Goal: Information Seeking & Learning: Learn about a topic

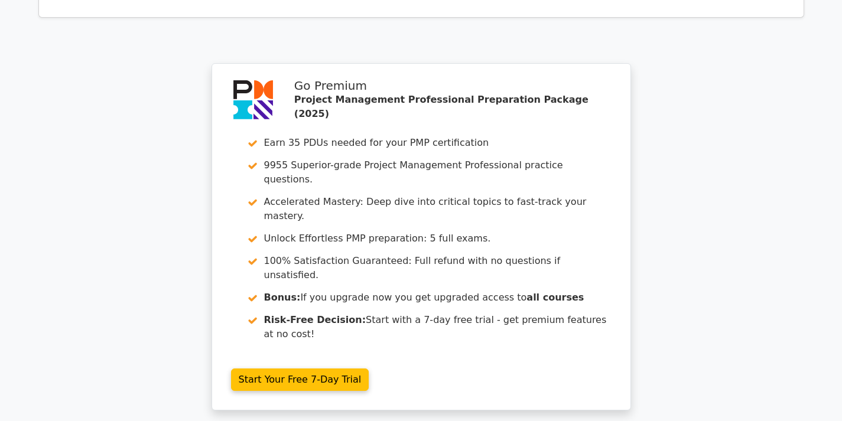
scroll to position [1773, 0]
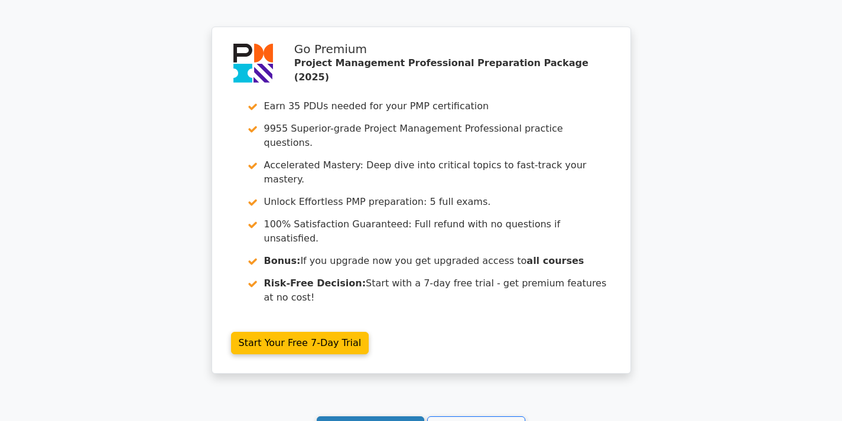
click at [376, 417] on link "Continue practicing" at bounding box center [371, 428] width 108 height 22
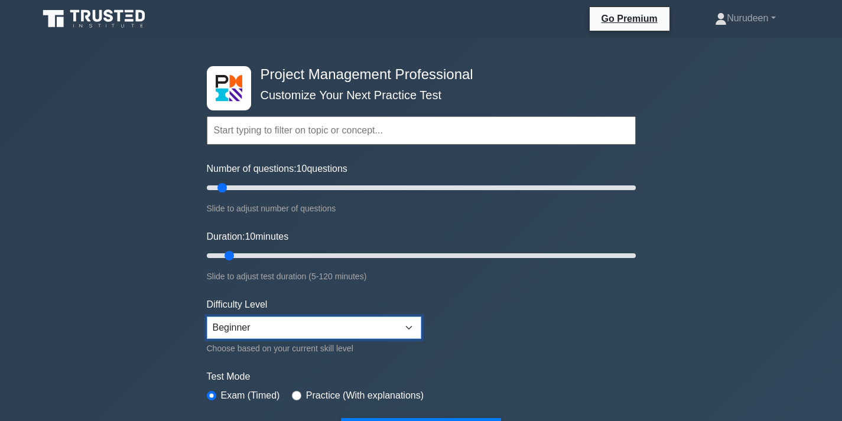
click at [408, 324] on select "Beginner Intermediate Expert" at bounding box center [314, 328] width 215 height 22
select select "intermediate"
click at [207, 317] on select "Beginner Intermediate Expert" at bounding box center [314, 328] width 215 height 22
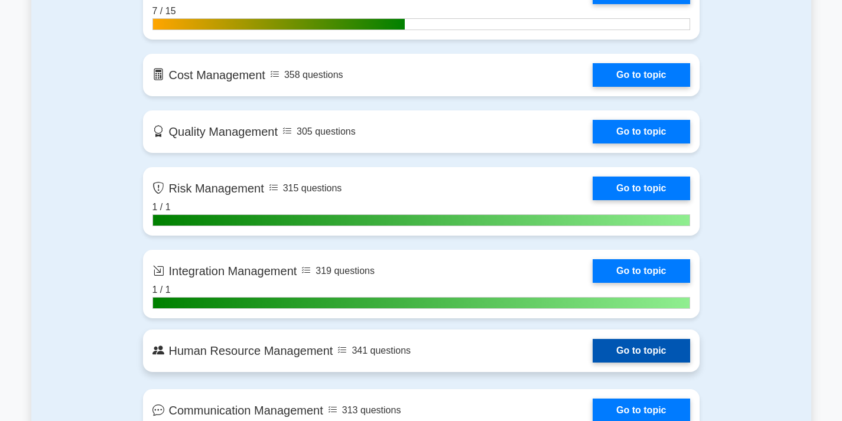
scroll to position [1005, 0]
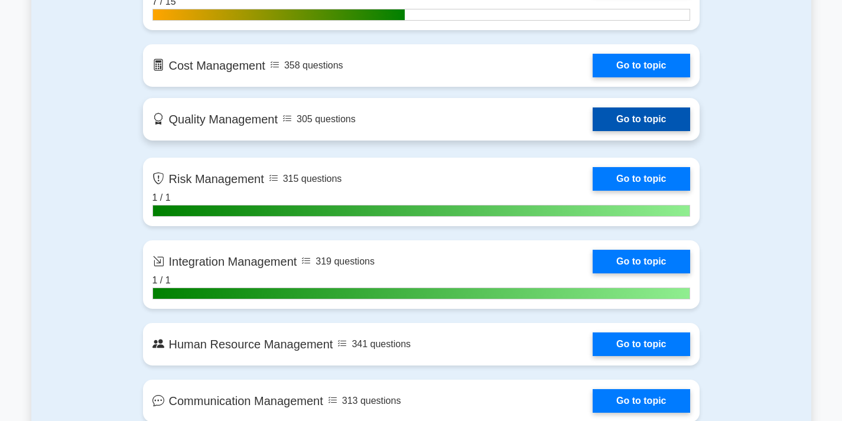
click at [593, 112] on link "Go to topic" at bounding box center [641, 120] width 97 height 24
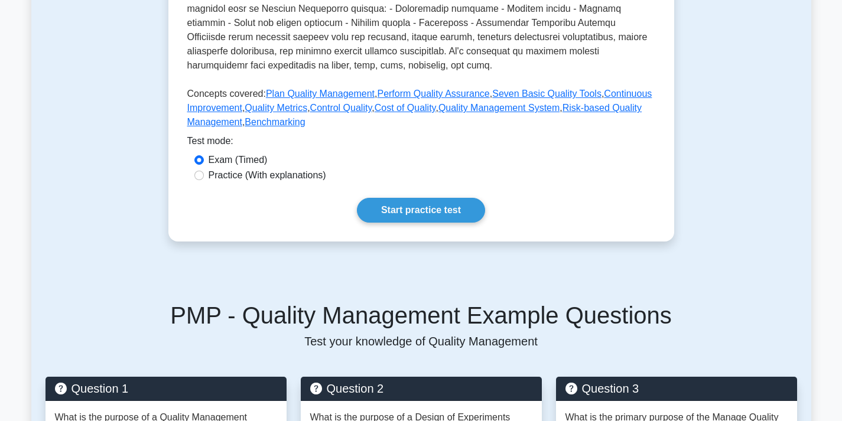
scroll to position [473, 0]
click at [418, 209] on link "Start practice test" at bounding box center [421, 210] width 128 height 25
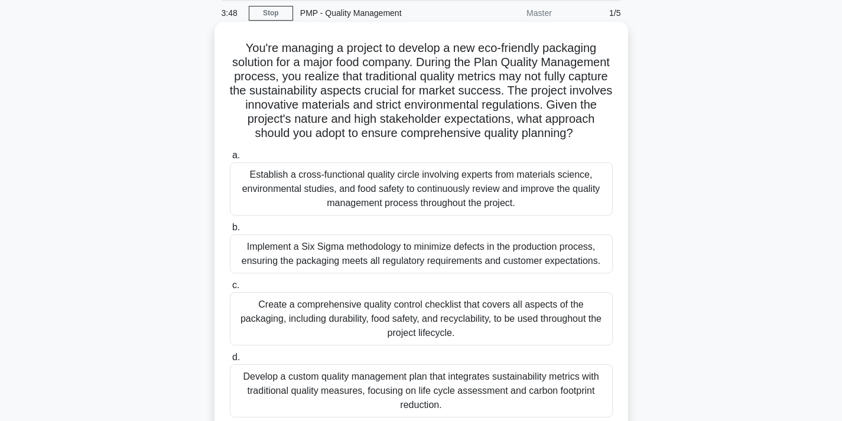
scroll to position [59, 0]
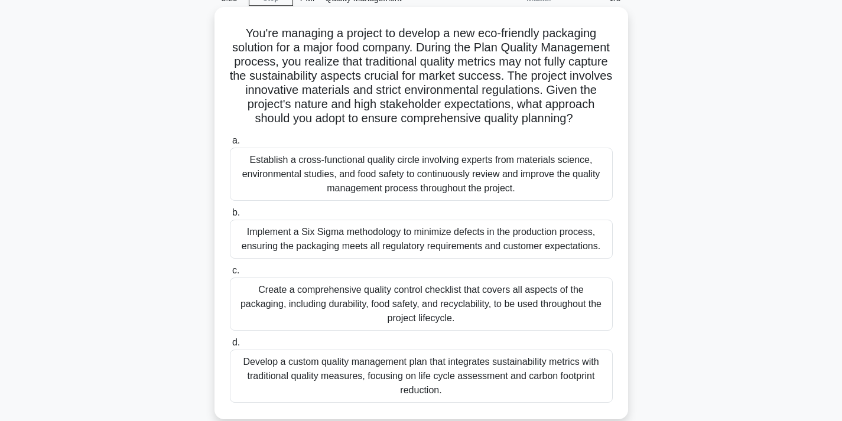
click at [434, 383] on div "Develop a custom quality management plan that integrates sustainability metrics…" at bounding box center [421, 376] width 383 height 53
click at [230, 347] on input "d. Develop a custom quality management plan that integrates sustainability metr…" at bounding box center [230, 343] width 0 height 8
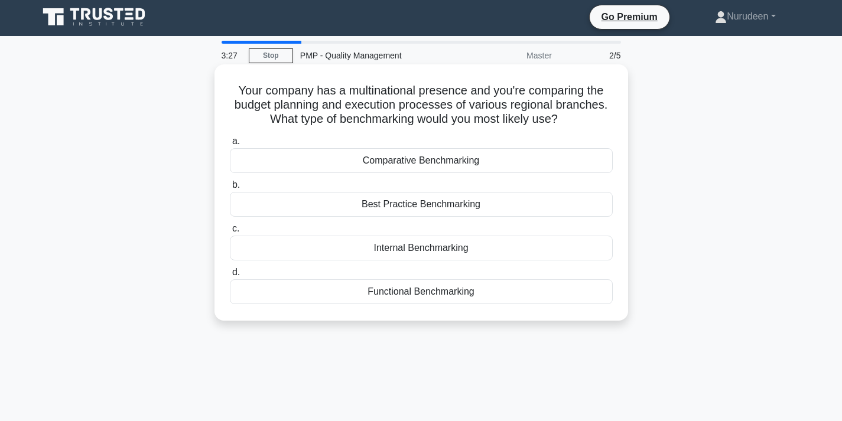
scroll to position [0, 0]
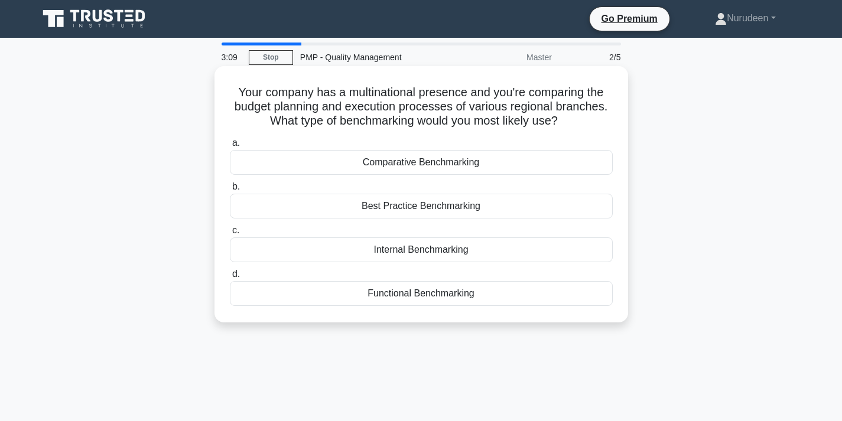
click at [444, 164] on div "Comparative Benchmarking" at bounding box center [421, 162] width 383 height 25
click at [230, 147] on input "a. Comparative Benchmarking" at bounding box center [230, 143] width 0 height 8
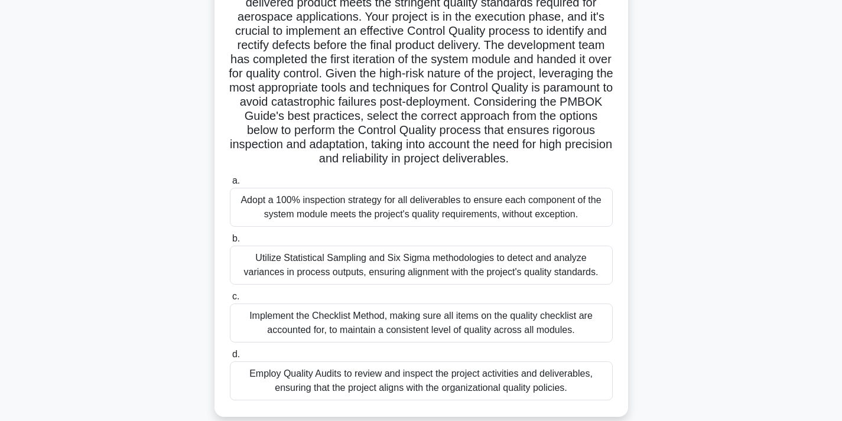
scroll to position [177, 0]
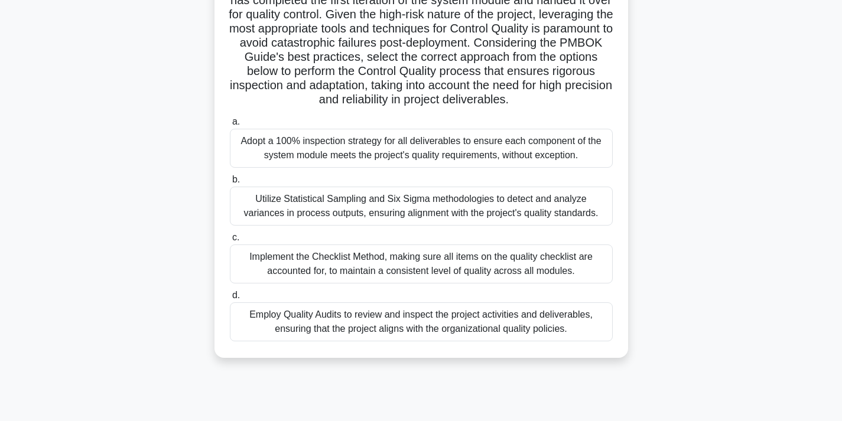
click at [385, 334] on div "Employ Quality Audits to review and inspect the project activities and delivera…" at bounding box center [421, 322] width 383 height 39
click at [230, 300] on input "d. Employ Quality Audits to review and inspect the project activities and deliv…" at bounding box center [230, 296] width 0 height 8
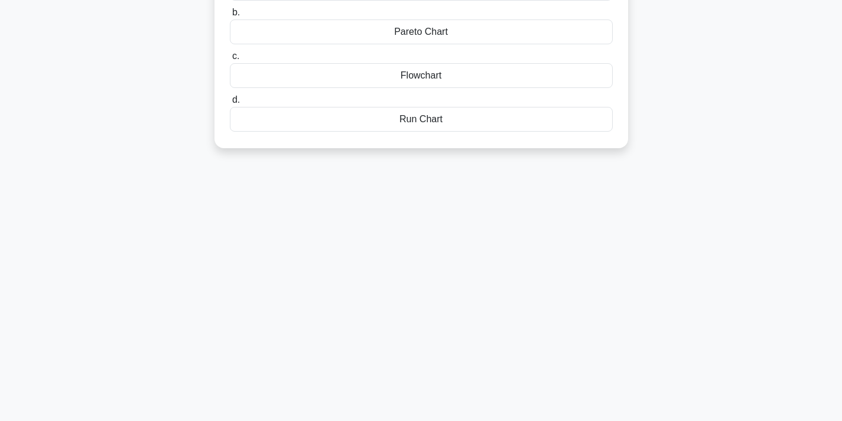
scroll to position [0, 0]
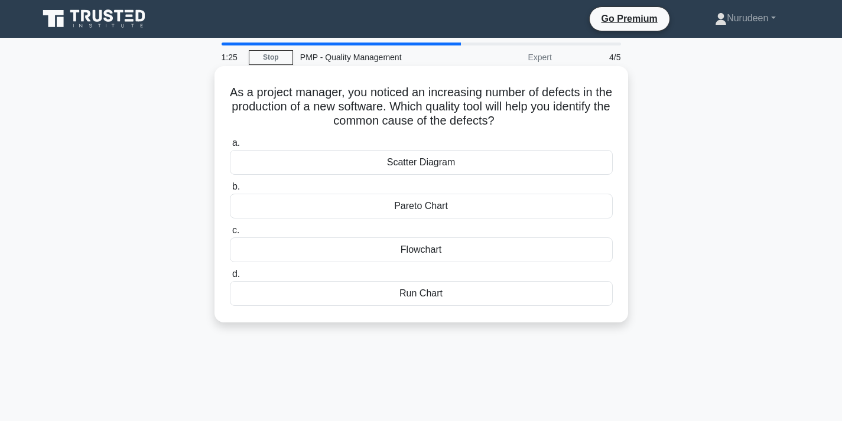
click at [429, 162] on div "Scatter Diagram" at bounding box center [421, 162] width 383 height 25
click at [230, 147] on input "a. Scatter Diagram" at bounding box center [230, 143] width 0 height 8
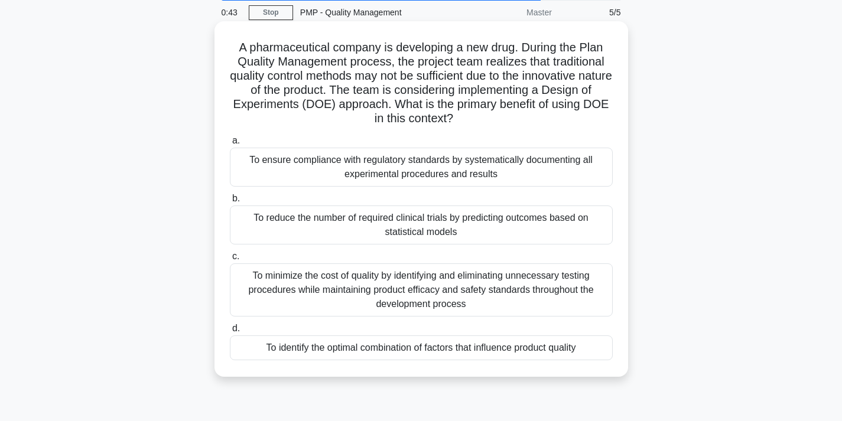
scroll to position [59, 0]
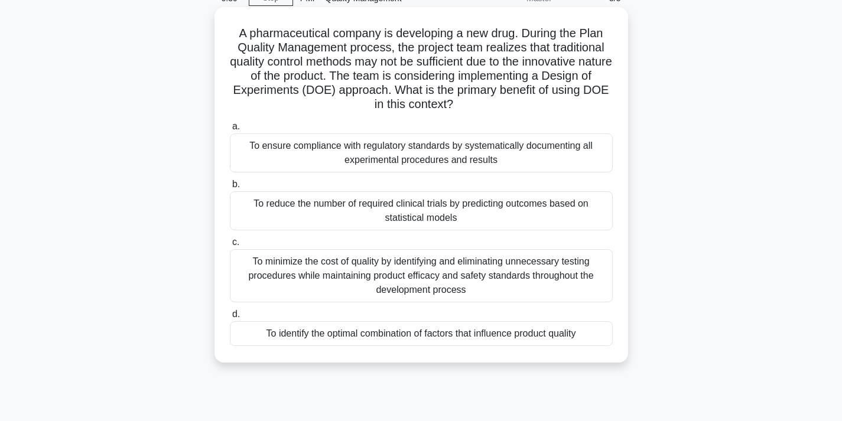
click at [488, 214] on div "To reduce the number of required clinical trials by predicting outcomes based o…" at bounding box center [421, 210] width 383 height 39
click at [230, 189] on input "b. To reduce the number of required clinical trials by predicting outcomes base…" at bounding box center [230, 185] width 0 height 8
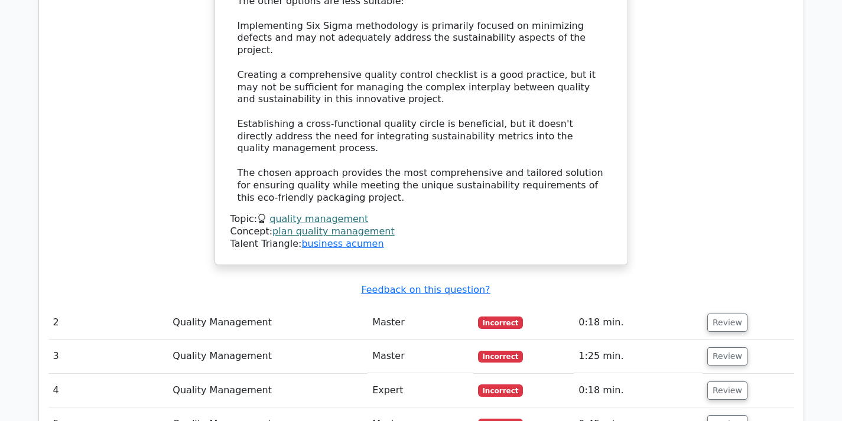
scroll to position [1714, 0]
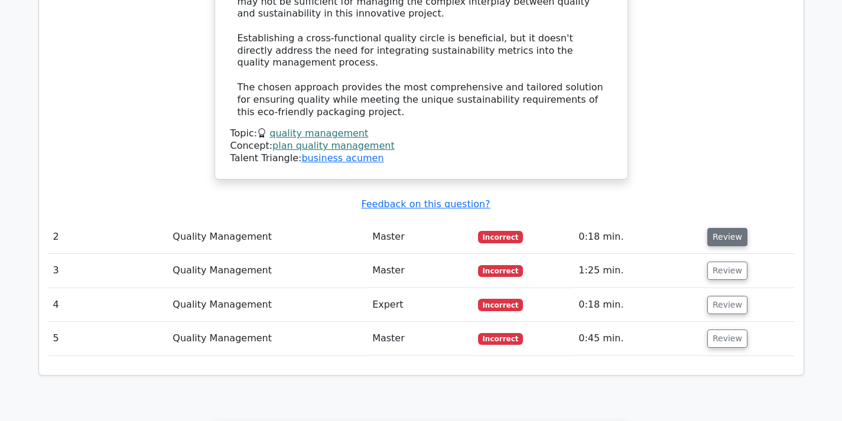
click at [729, 228] on button "Review" at bounding box center [727, 237] width 40 height 18
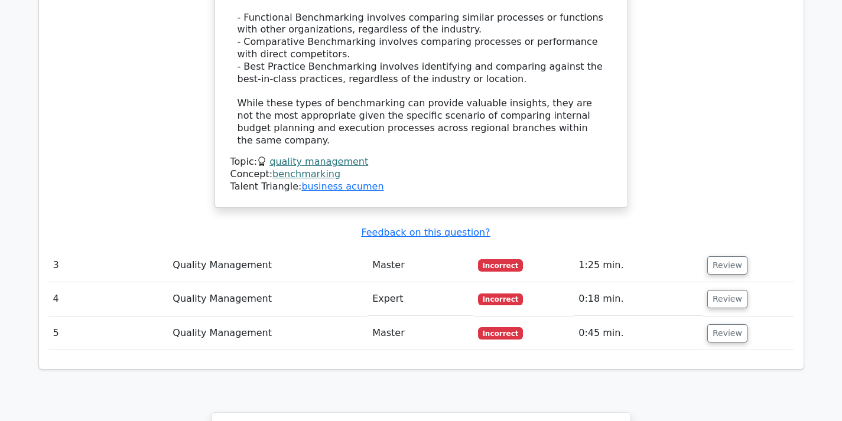
scroll to position [2600, 0]
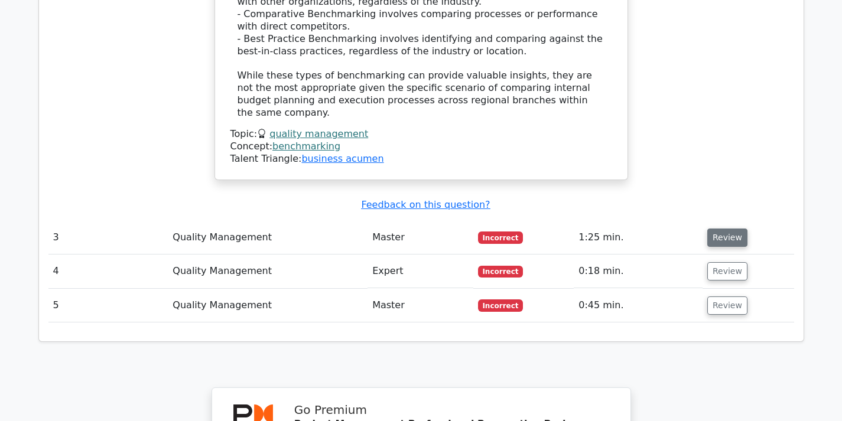
click at [726, 229] on button "Review" at bounding box center [727, 238] width 40 height 18
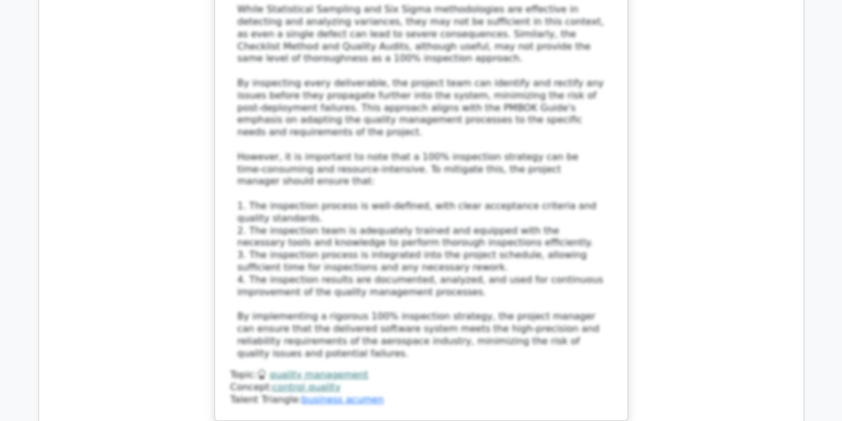
scroll to position [3605, 0]
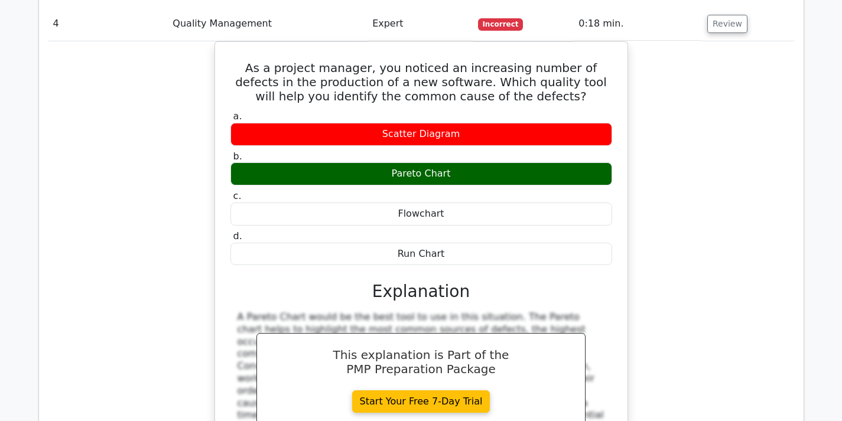
scroll to position [4196, 0]
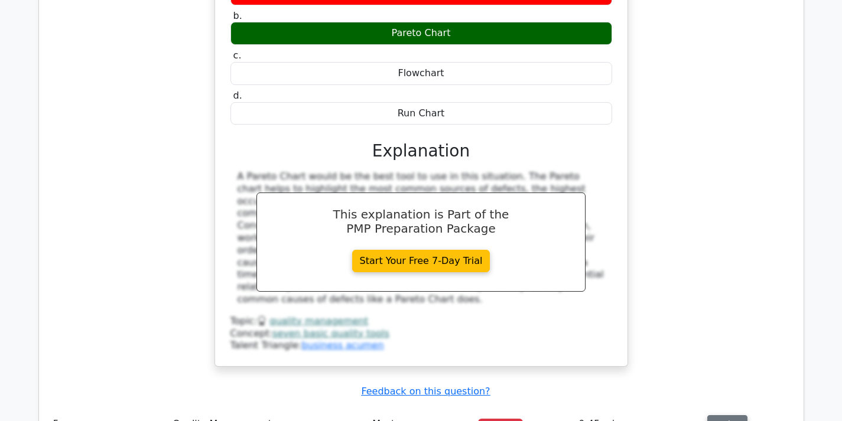
click at [721, 415] on button "Review" at bounding box center [727, 424] width 40 height 18
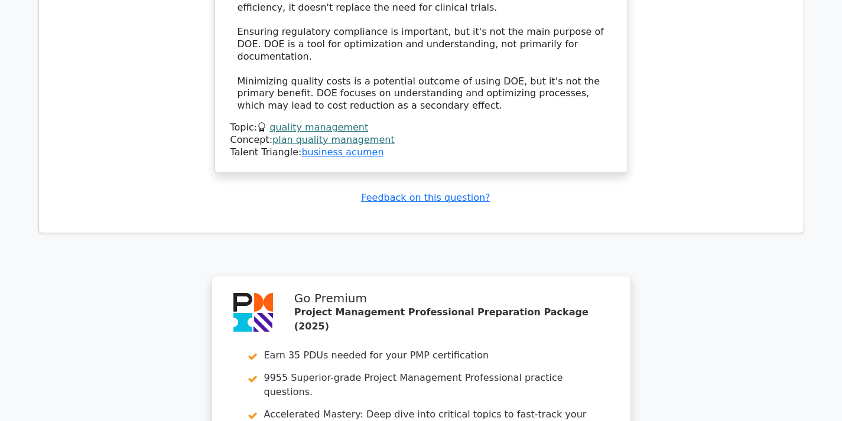
scroll to position [5352, 0]
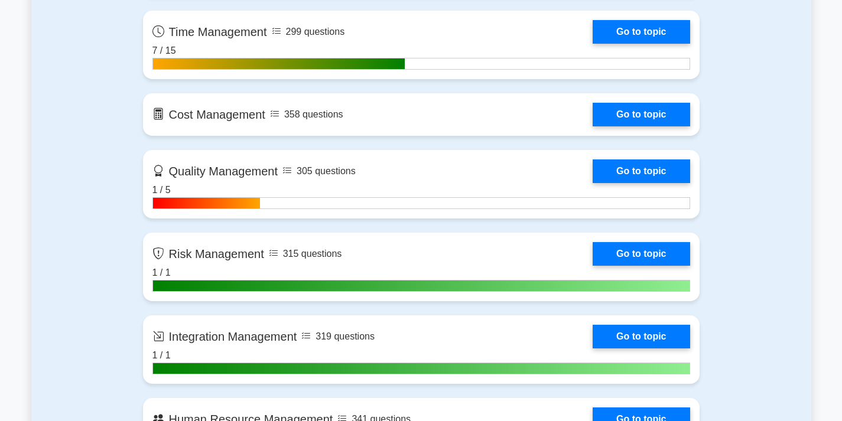
scroll to position [1182, 0]
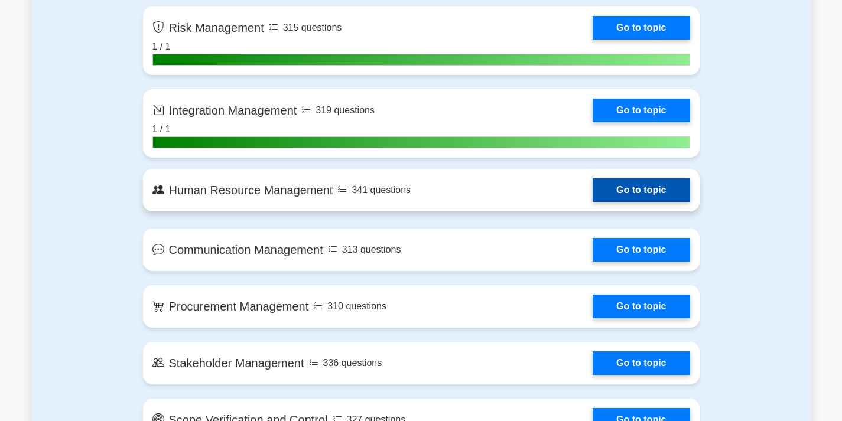
click at [593, 191] on link "Go to topic" at bounding box center [641, 190] width 97 height 24
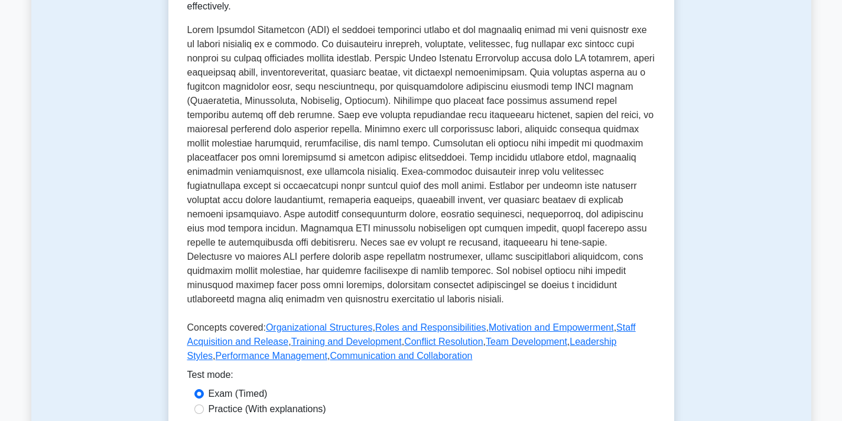
scroll to position [236, 0]
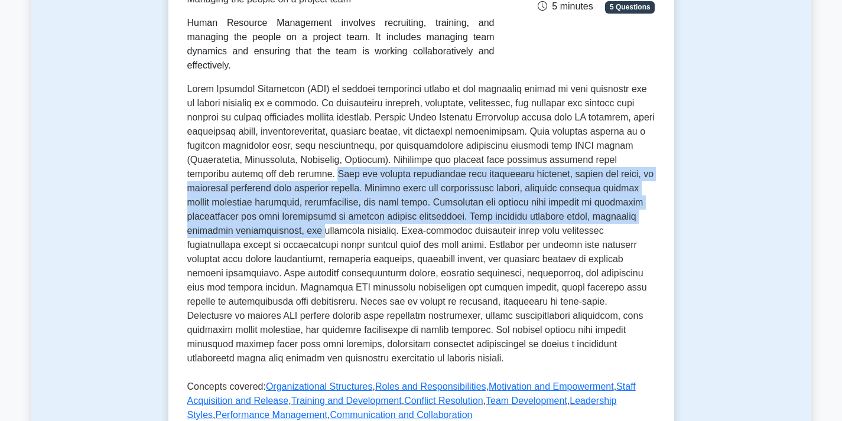
drag, startPoint x: 285, startPoint y: 160, endPoint x: 305, endPoint y: 220, distance: 63.4
click at [305, 222] on p at bounding box center [421, 226] width 468 height 288
click at [302, 206] on p at bounding box center [421, 226] width 468 height 288
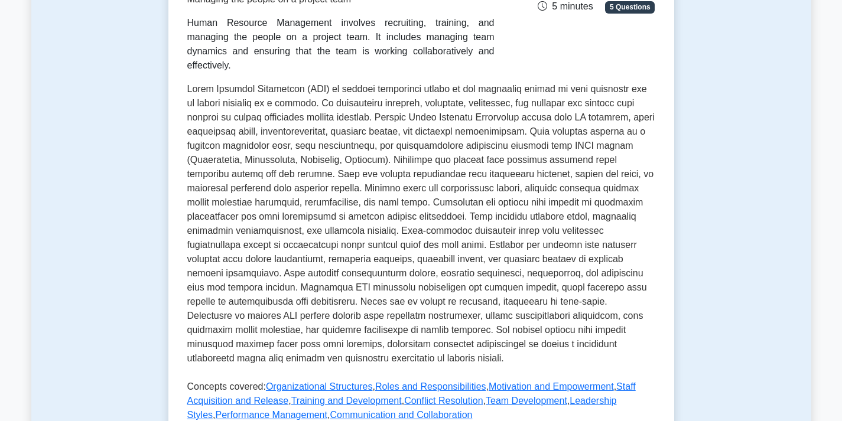
click at [289, 158] on p at bounding box center [421, 226] width 468 height 288
click at [288, 162] on p at bounding box center [421, 226] width 468 height 288
click at [288, 160] on p at bounding box center [421, 226] width 468 height 288
click at [286, 161] on p at bounding box center [421, 226] width 468 height 288
click at [286, 160] on p at bounding box center [421, 226] width 468 height 288
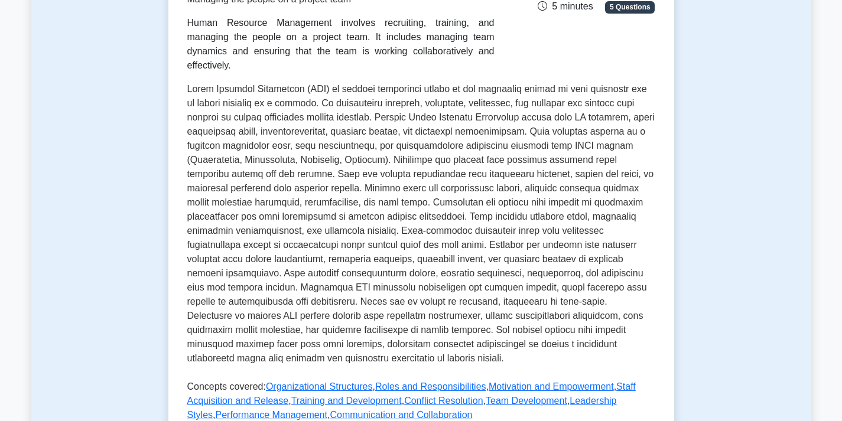
click at [286, 161] on p at bounding box center [421, 226] width 468 height 288
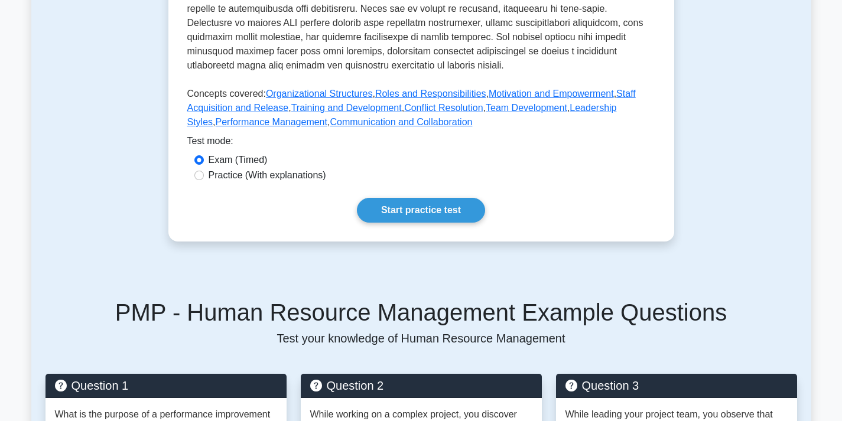
scroll to position [591, 0]
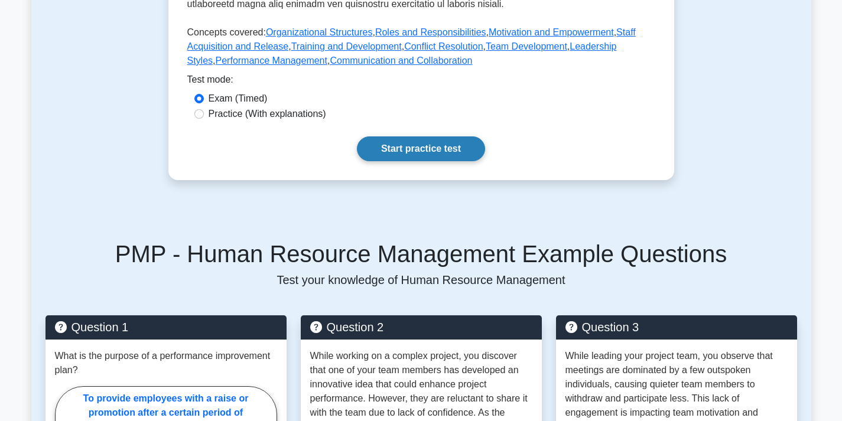
click at [430, 137] on link "Start practice test" at bounding box center [421, 149] width 128 height 25
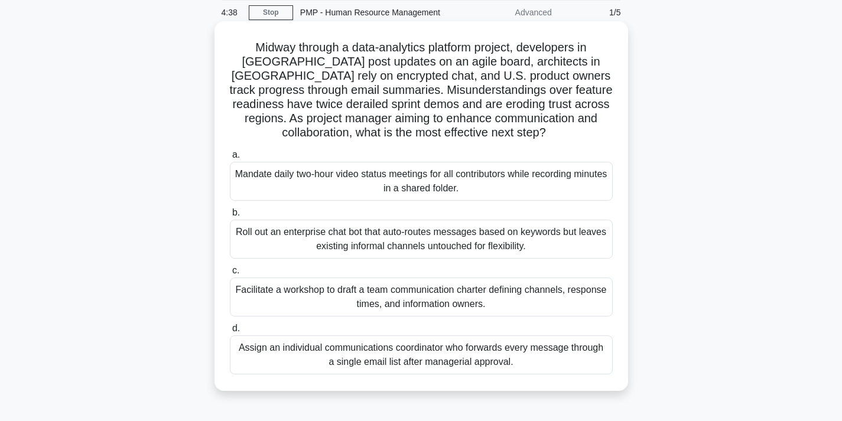
scroll to position [59, 0]
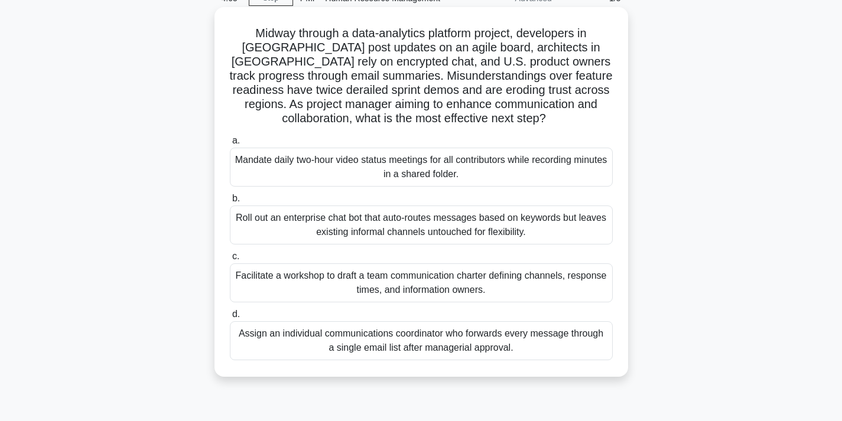
click at [398, 277] on div "Facilitate a workshop to draft a team communication charter defining channels, …" at bounding box center [421, 283] width 383 height 39
click at [230, 261] on input "c. Facilitate a workshop to draft a team communication charter defining channel…" at bounding box center [230, 257] width 0 height 8
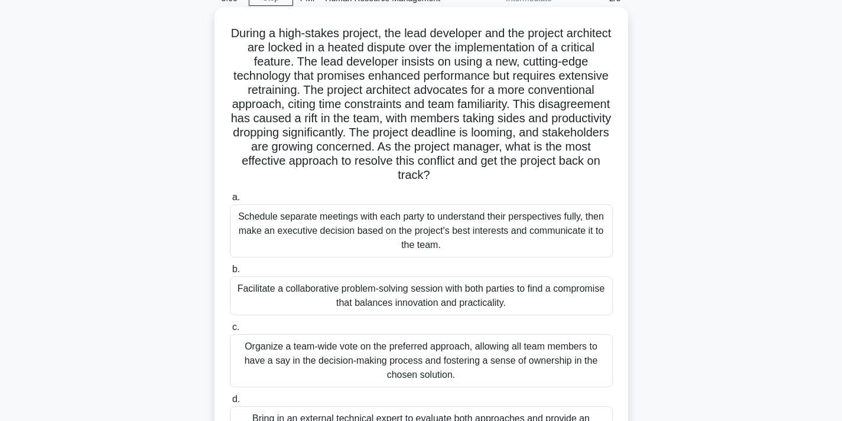
click at [451, 290] on div "Facilitate a collaborative problem-solving session with both parties to find a …" at bounding box center [421, 296] width 383 height 39
click at [230, 274] on input "b. Facilitate a collaborative problem-solving session with both parties to find…" at bounding box center [230, 270] width 0 height 8
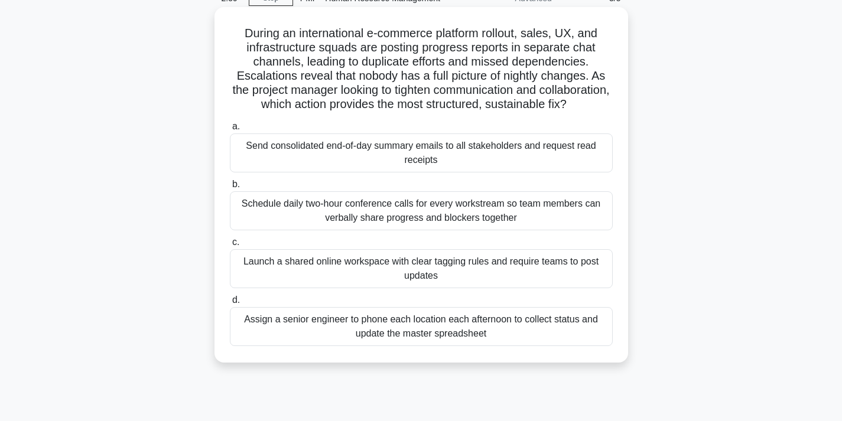
scroll to position [0, 0]
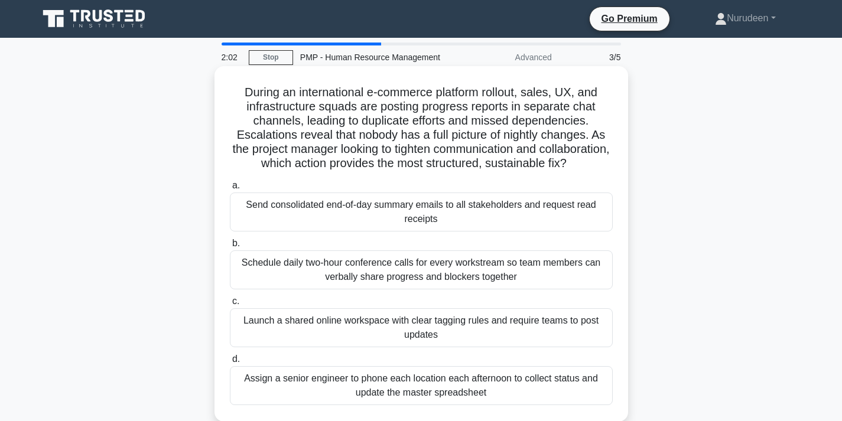
click at [425, 347] on div "Launch a shared online workspace with clear tagging rules and require teams to …" at bounding box center [421, 327] width 383 height 39
click at [230, 306] on input "c. Launch a shared online workspace with clear tagging rules and require teams …" at bounding box center [230, 302] width 0 height 8
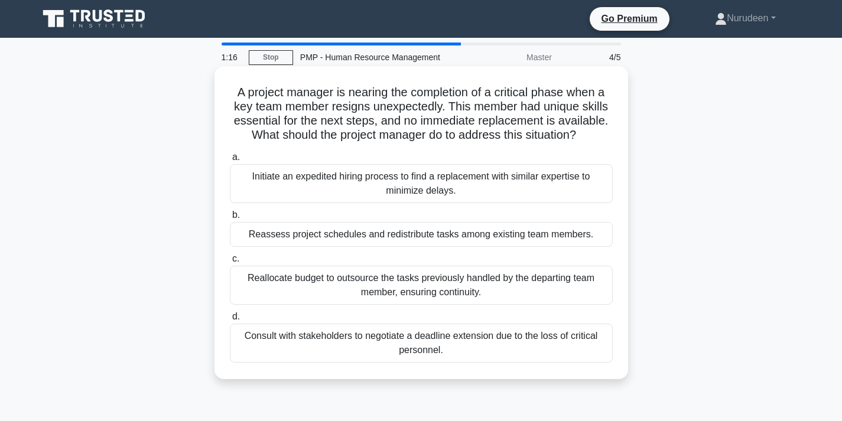
click at [454, 285] on div "Reallocate budget to outsource the tasks previously handled by the departing te…" at bounding box center [421, 285] width 383 height 39
click at [230, 263] on input "c. Reallocate budget to outsource the tasks previously handled by the departing…" at bounding box center [230, 259] width 0 height 8
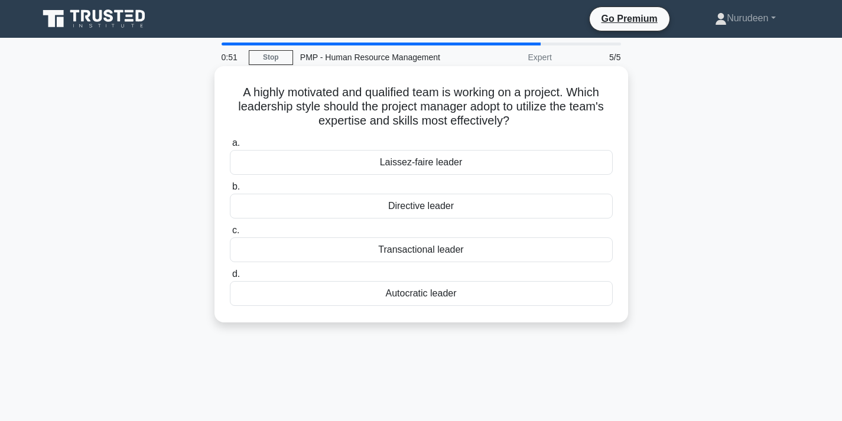
click at [412, 251] on div "Transactional leader" at bounding box center [421, 250] width 383 height 25
click at [230, 235] on input "c. Transactional leader" at bounding box center [230, 231] width 0 height 8
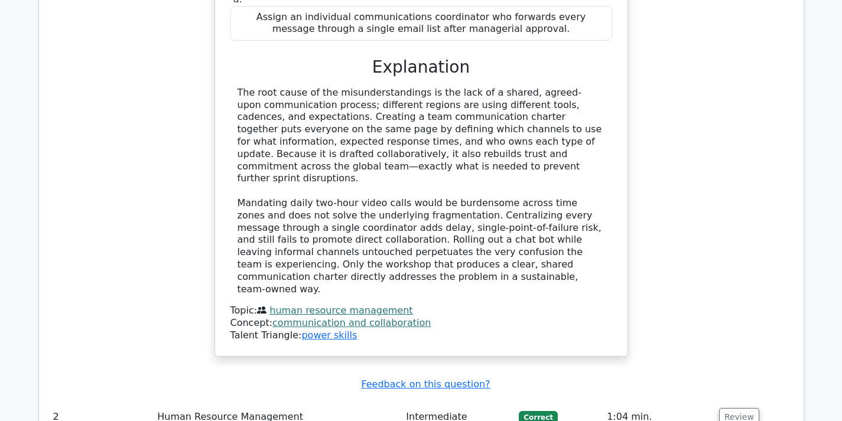
scroll to position [1359, 0]
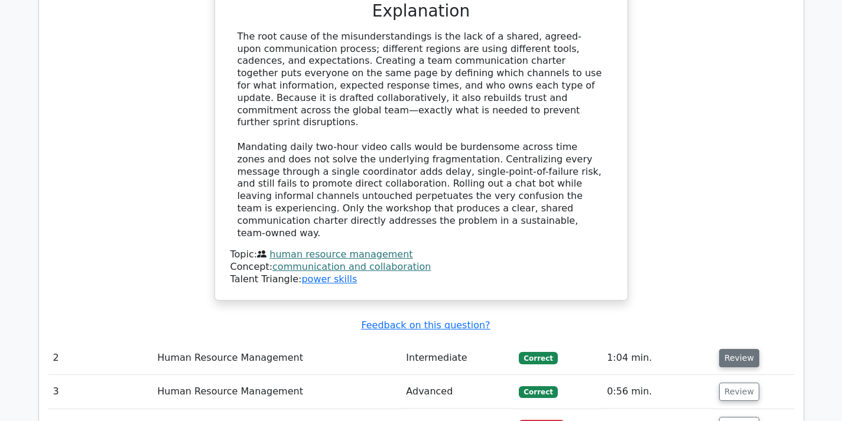
click at [733, 349] on button "Review" at bounding box center [739, 358] width 40 height 18
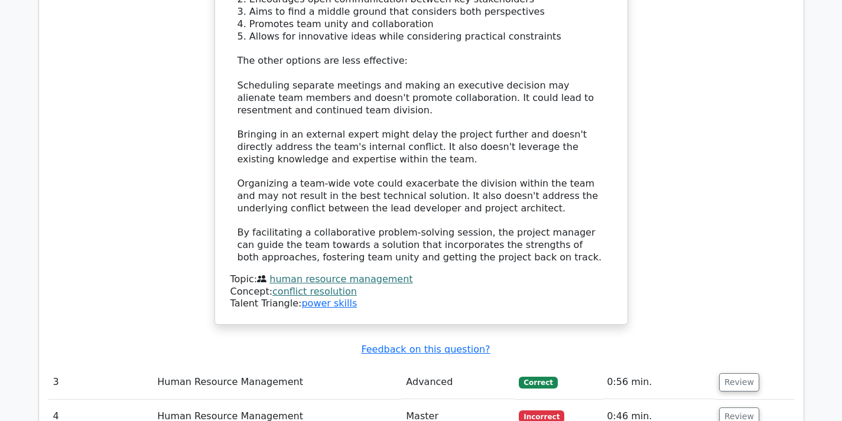
scroll to position [2305, 0]
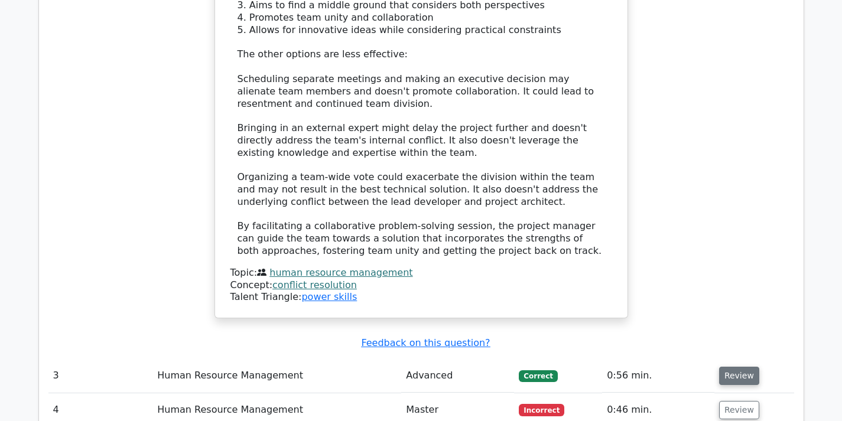
click at [740, 367] on button "Review" at bounding box center [739, 376] width 40 height 18
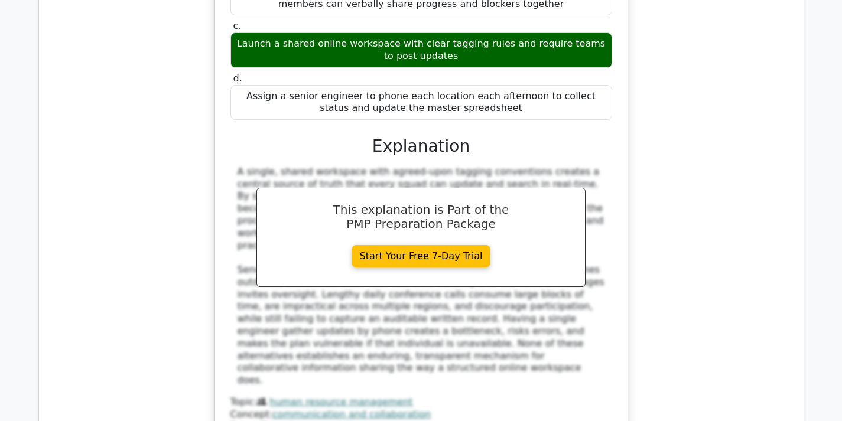
scroll to position [3073, 0]
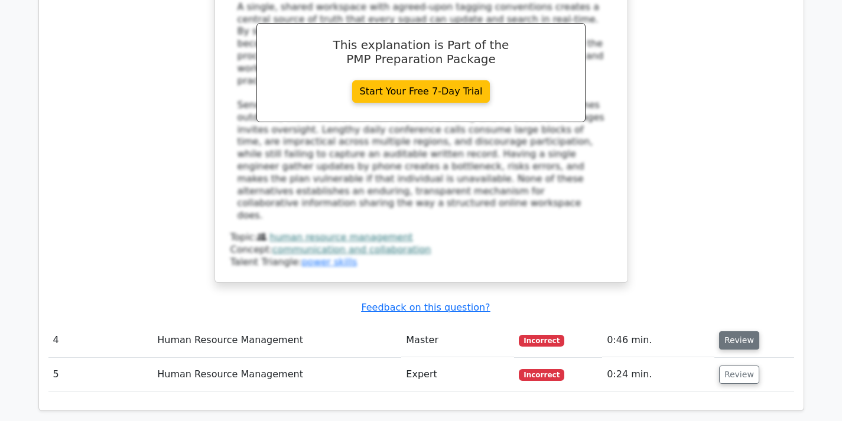
click at [741, 332] on button "Review" at bounding box center [739, 341] width 40 height 18
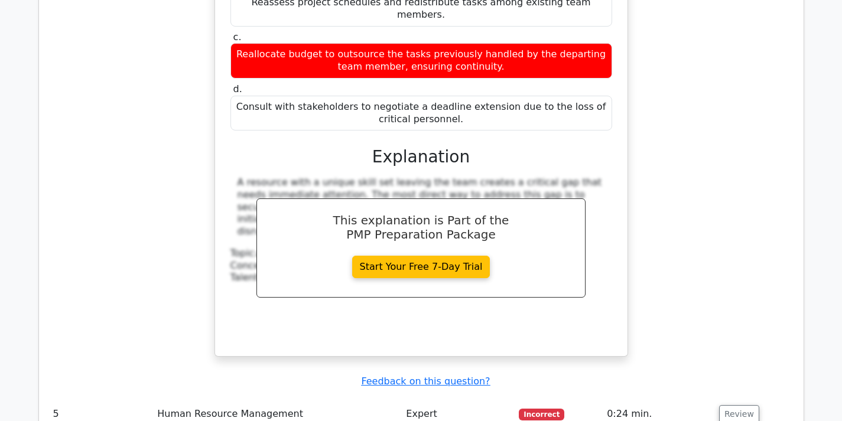
scroll to position [3723, 0]
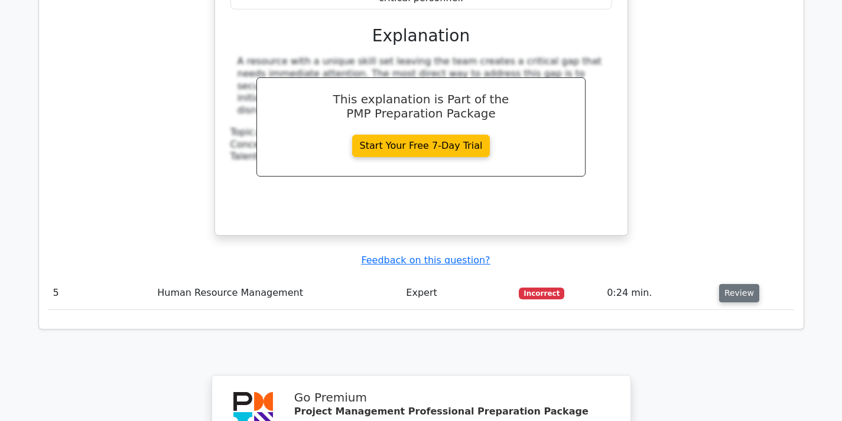
click at [740, 284] on button "Review" at bounding box center [739, 293] width 40 height 18
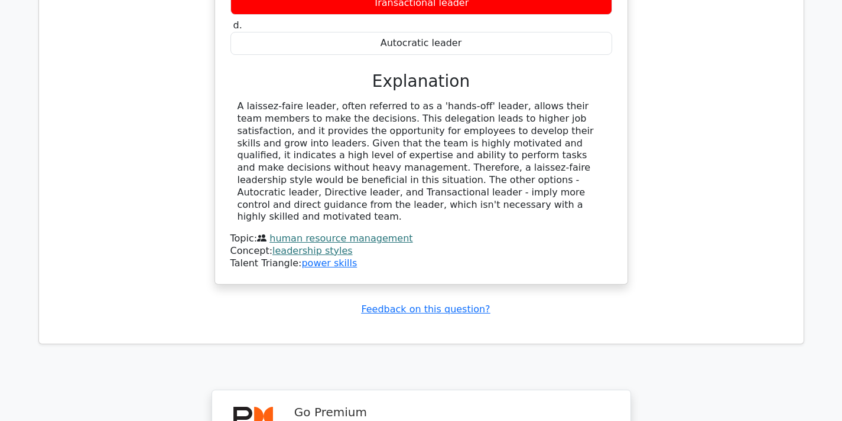
scroll to position [4432, 0]
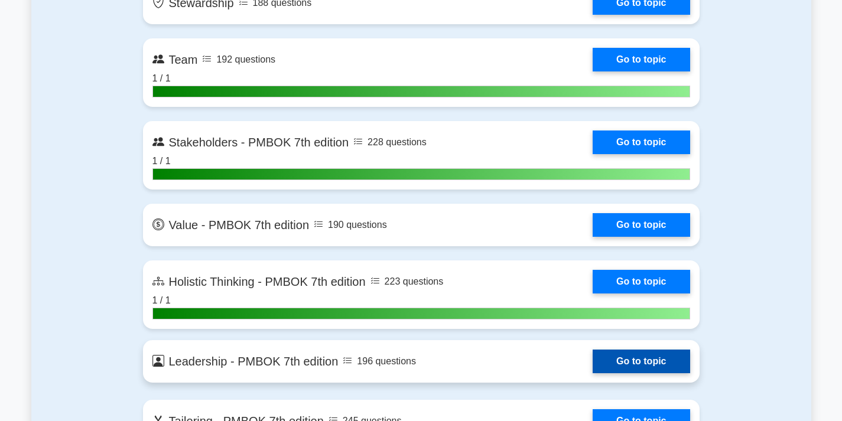
scroll to position [2718, 0]
